Goal: Task Accomplishment & Management: Use online tool/utility

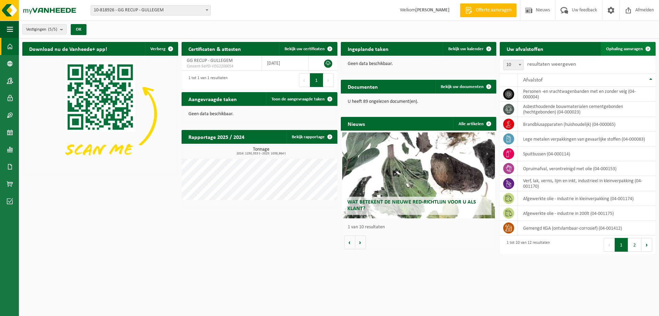
click at [634, 51] on link "Ophaling aanvragen" at bounding box center [628, 49] width 54 height 14
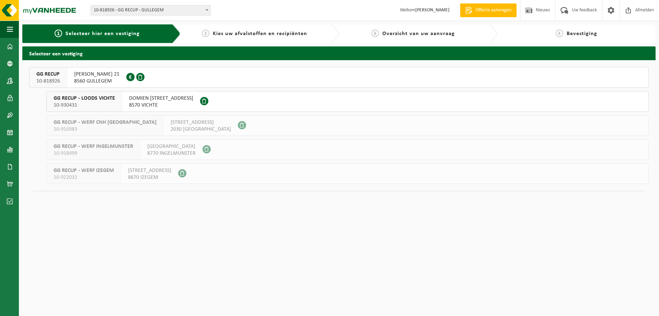
click at [104, 74] on span "HUGO VERRIESTLAAN 21" at bounding box center [96, 74] width 45 height 7
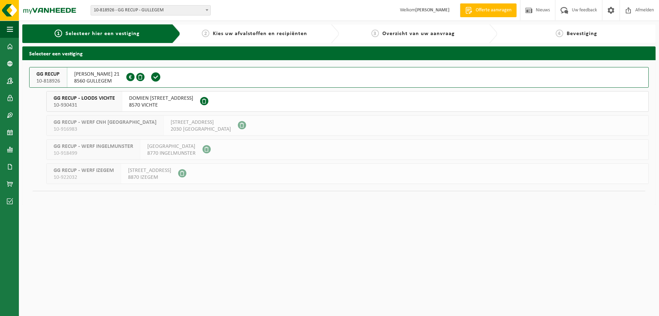
click at [104, 74] on span "HUGO VERRIESTLAAN 21" at bounding box center [96, 74] width 45 height 7
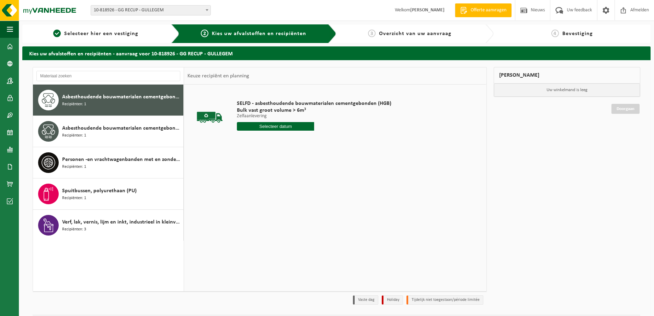
click at [281, 128] on input "text" at bounding box center [275, 126] width 77 height 9
click at [269, 187] on div "15" at bounding box center [267, 187] width 12 height 11
type input "Van 2025-10-15"
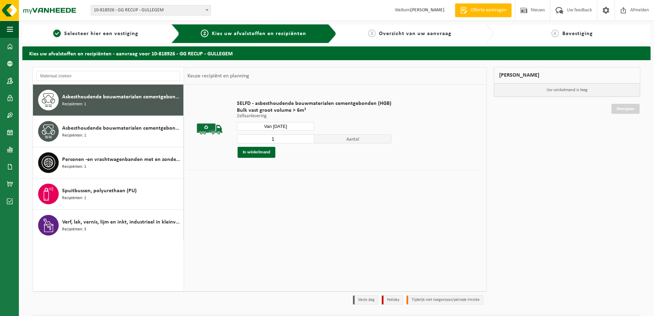
click at [304, 136] on input "1" at bounding box center [275, 138] width 77 height 9
click at [307, 137] on input "2" at bounding box center [275, 138] width 77 height 9
click at [307, 137] on input "3" at bounding box center [275, 138] width 77 height 9
type input "4"
click at [307, 137] on input "4" at bounding box center [275, 138] width 77 height 9
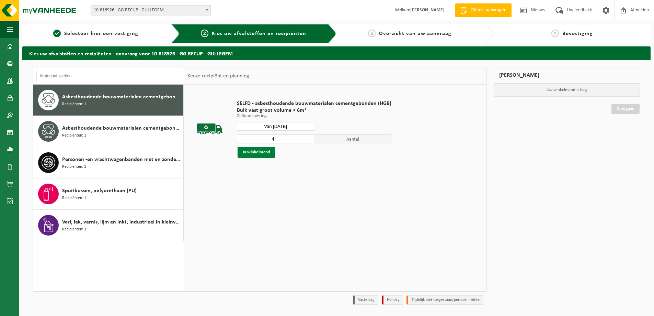
click at [268, 150] on button "In winkelmand" at bounding box center [257, 152] width 38 height 11
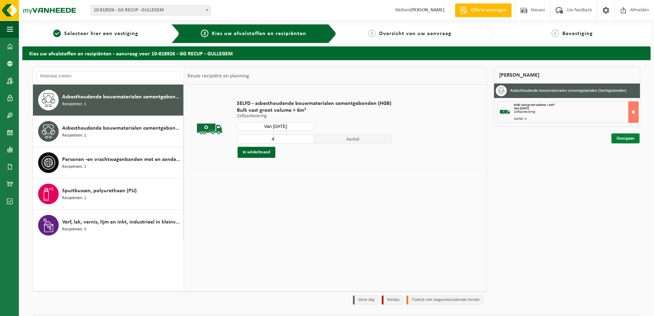
click at [632, 141] on link "Doorgaan" at bounding box center [626, 138] width 28 height 10
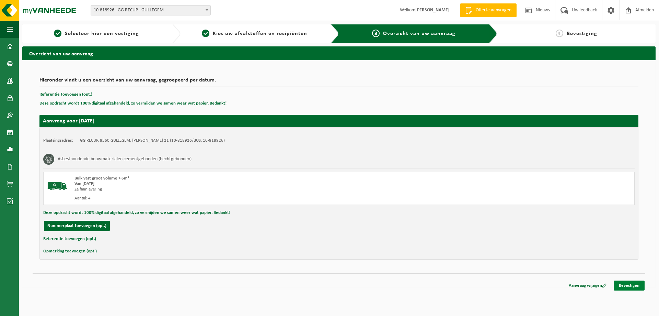
click at [628, 286] on link "Bevestigen" at bounding box center [629, 285] width 31 height 10
click at [632, 285] on link "Bevestigen" at bounding box center [629, 285] width 31 height 10
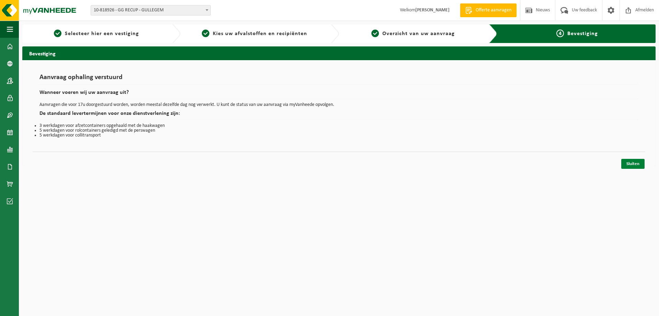
click at [633, 162] on link "Sluiten" at bounding box center [633, 164] width 23 height 10
